Goal: Task Accomplishment & Management: Use online tool/utility

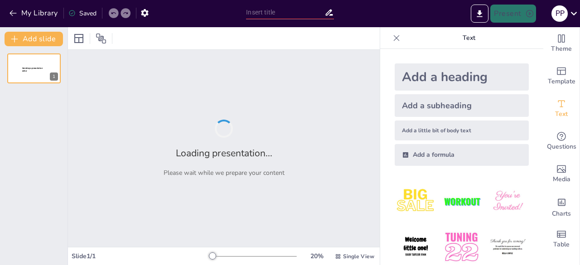
type input "Geology: The Ultimate Earth Detective Agency!"
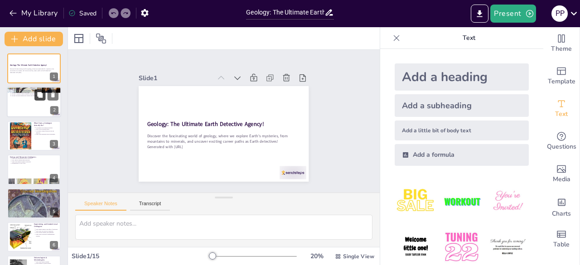
click at [38, 100] on button at bounding box center [39, 95] width 11 height 11
type textarea "Understanding geology means grasping how our planet works. It involves studying…"
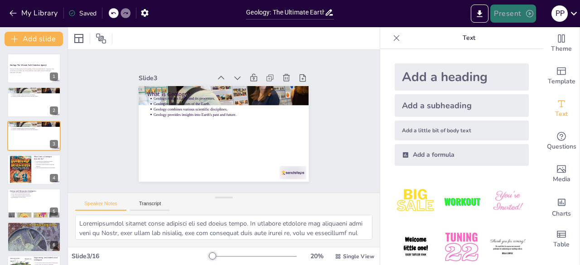
click at [518, 11] on button "Present" at bounding box center [512, 14] width 45 height 18
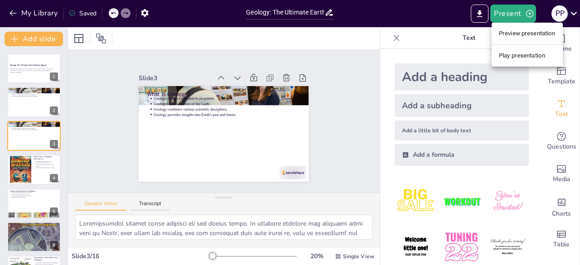
click at [477, 13] on div at bounding box center [290, 132] width 580 height 265
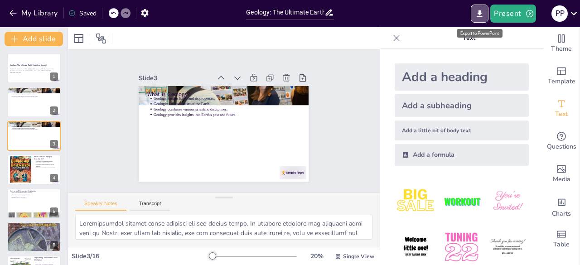
click at [477, 13] on icon "Export to PowerPoint" at bounding box center [480, 14] width 10 height 10
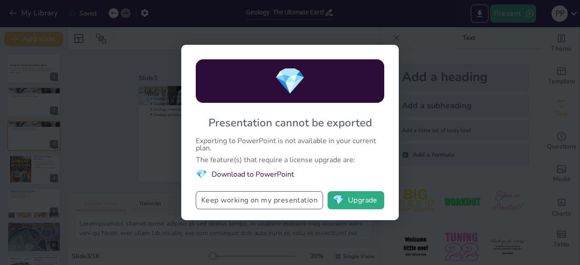
click at [294, 203] on button "Keep working on my presentation" at bounding box center [259, 200] width 127 height 18
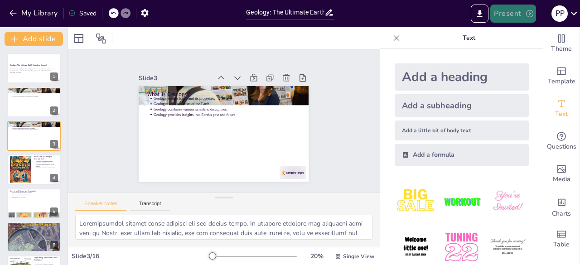
click at [526, 17] on icon "button" at bounding box center [529, 13] width 9 height 9
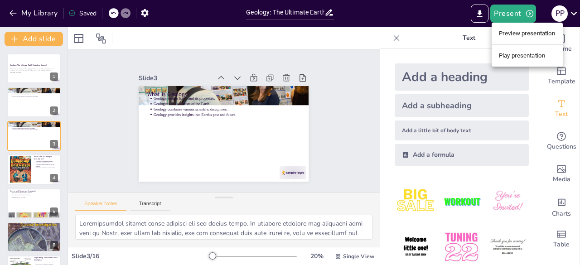
click at [521, 33] on li "Preview presentation" at bounding box center [527, 33] width 71 height 14
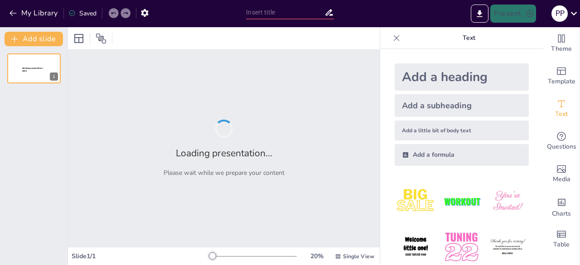
type input "Geology: The Ultimate Earth Detective Agency!"
